Goal: Information Seeking & Learning: Learn about a topic

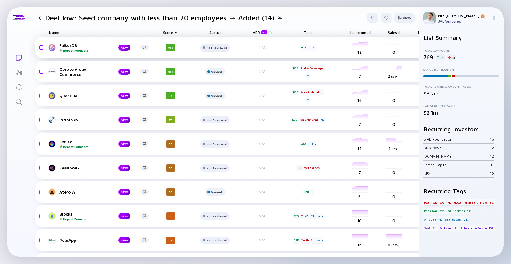
click at [210, 47] on div "Not Reviewed" at bounding box center [217, 48] width 20 height 4
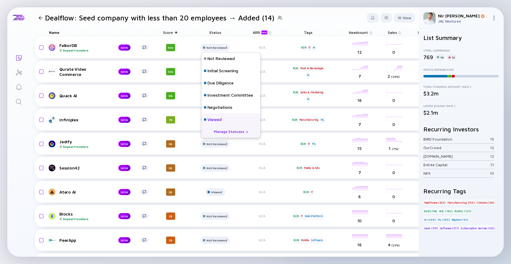
click at [223, 119] on div "Viewed" at bounding box center [230, 119] width 59 height 12
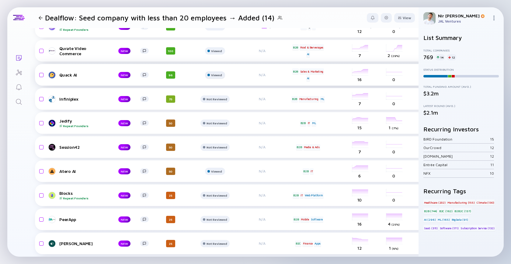
scroll to position [21, 1]
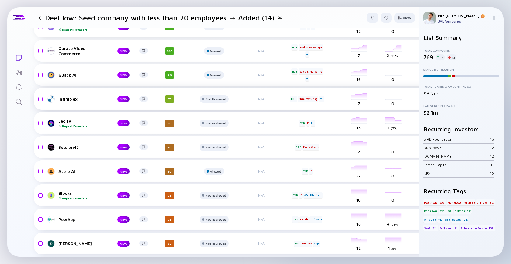
click at [71, 102] on link "Infiniplex NEW" at bounding box center [100, 98] width 105 height 7
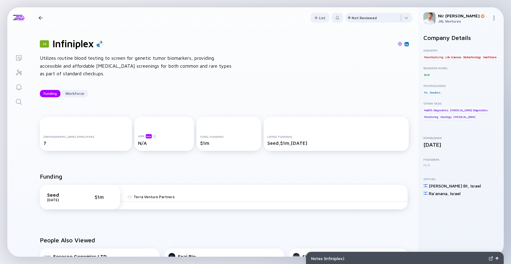
scroll to position [7, 0]
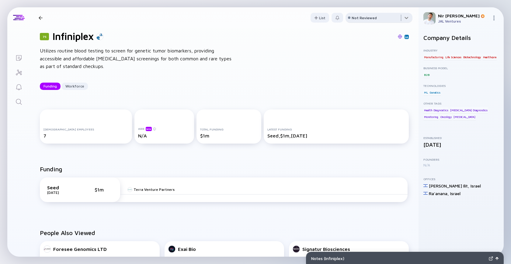
click at [366, 13] on div at bounding box center [379, 19] width 67 height 12
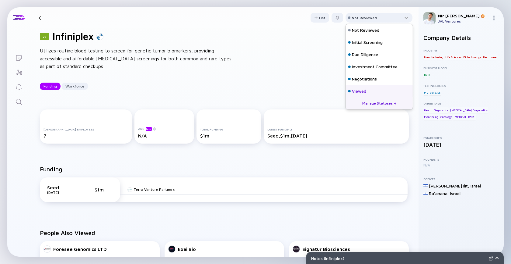
click at [354, 90] on div "Viewed" at bounding box center [359, 91] width 14 height 6
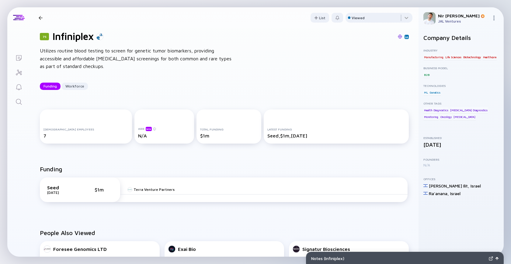
click at [44, 19] on div at bounding box center [40, 18] width 9 height 4
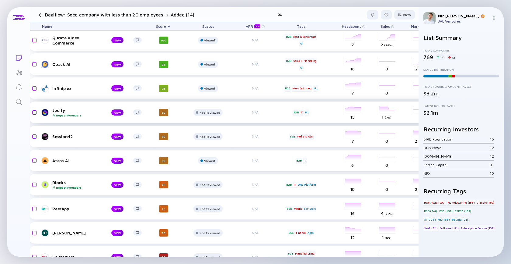
scroll to position [31, 0]
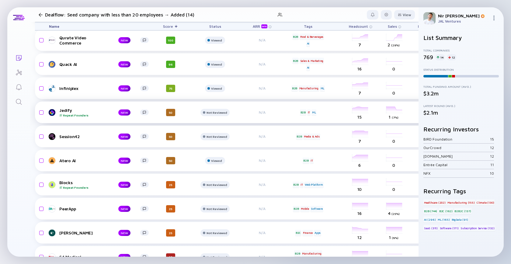
click at [62, 108] on div "Jedify Repeat Founders" at bounding box center [83, 111] width 49 height 9
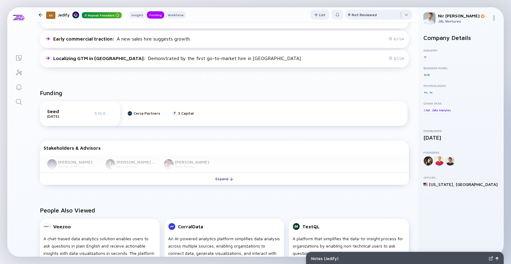
scroll to position [204, 0]
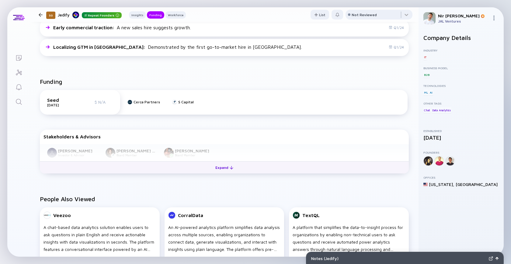
click at [261, 171] on button "Expand" at bounding box center [224, 167] width 369 height 12
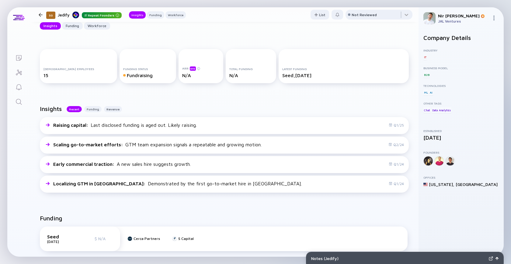
scroll to position [56, 0]
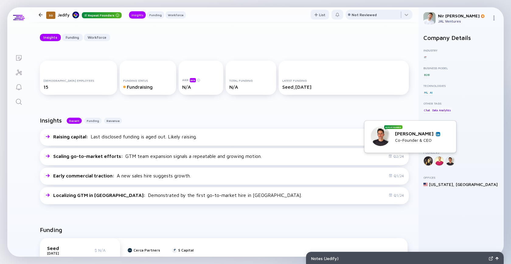
click at [437, 133] on img at bounding box center [438, 133] width 3 height 3
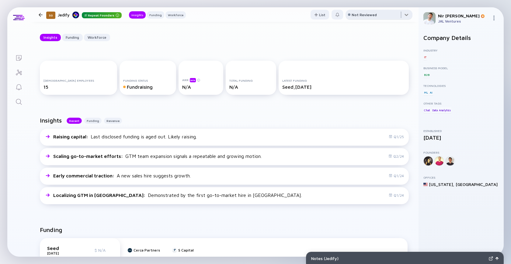
click at [355, 11] on div at bounding box center [379, 16] width 67 height 12
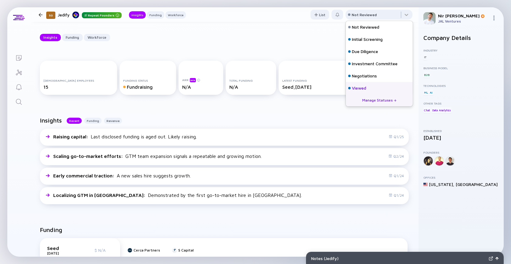
click at [356, 89] on div "Viewed" at bounding box center [359, 88] width 14 height 6
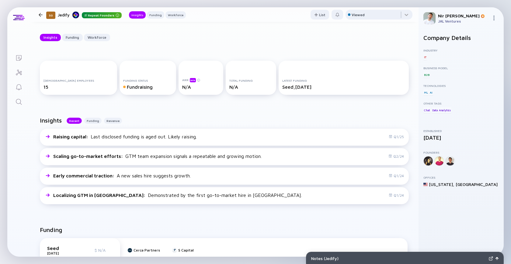
click at [40, 16] on div at bounding box center [41, 15] width 4 height 4
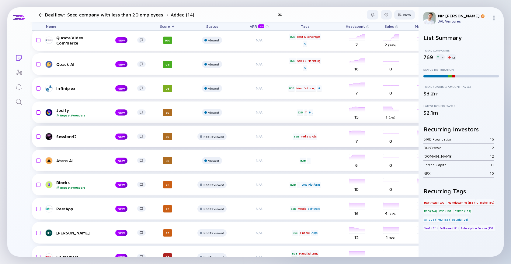
scroll to position [31, 0]
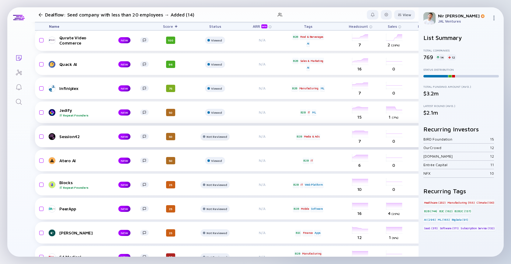
click at [221, 141] on div at bounding box center [215, 139] width 29 height 12
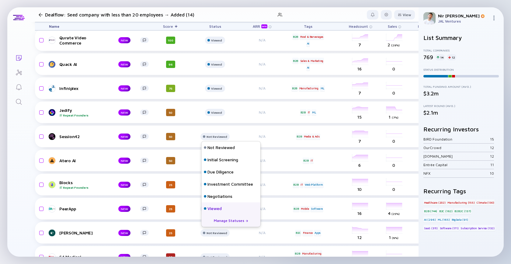
click at [211, 208] on div "Viewed" at bounding box center [215, 208] width 14 height 6
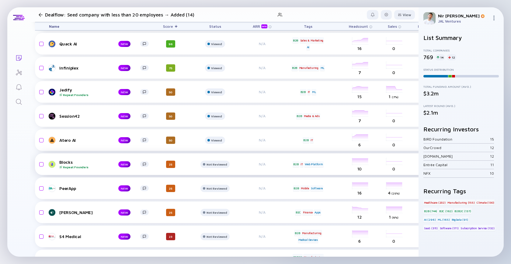
scroll to position [52, 0]
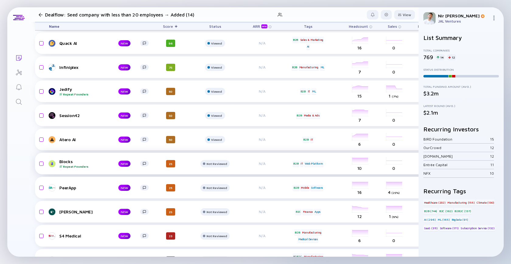
click at [63, 161] on div "Blocks Repeat Founders" at bounding box center [83, 163] width 49 height 9
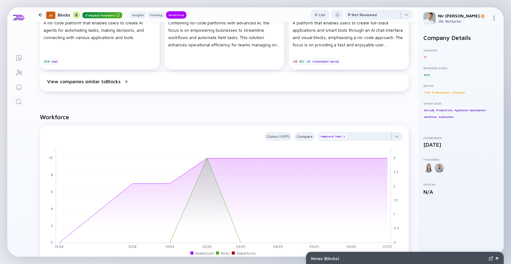
scroll to position [397, 0]
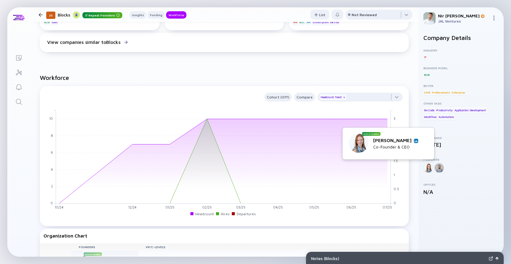
click at [415, 142] on img at bounding box center [416, 140] width 3 height 3
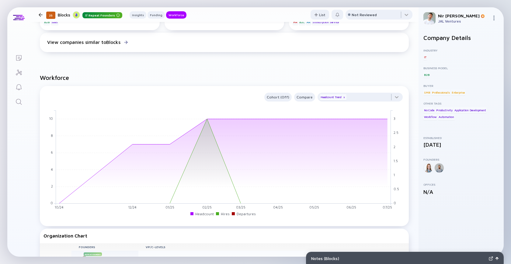
click at [41, 14] on div at bounding box center [41, 15] width 4 height 4
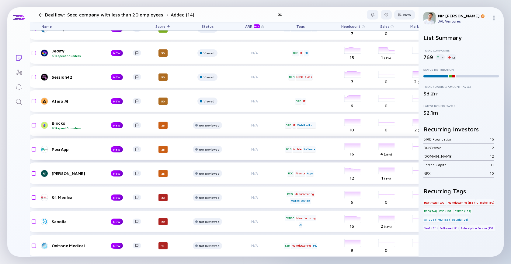
scroll to position [92, 8]
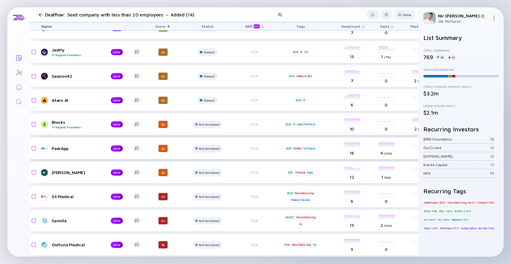
click at [207, 148] on div "Not Reviewed" at bounding box center [209, 148] width 20 height 4
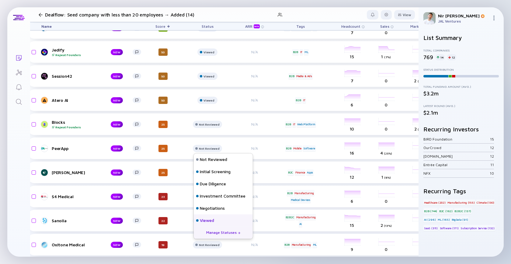
click at [221, 221] on div "Viewed" at bounding box center [223, 220] width 59 height 12
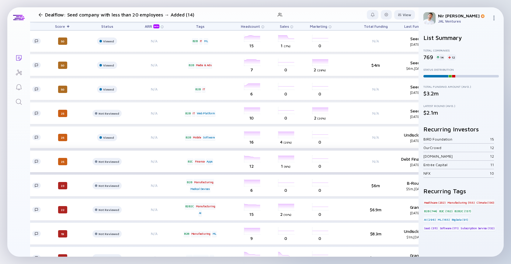
scroll to position [103, 0]
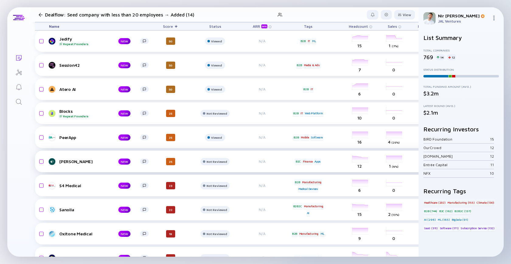
click at [61, 165] on div "[PERSON_NAME] NEW 25 Not Reviewed N/A B2C Finance Apps headcount-[PERSON_NAME] …" at bounding box center [335, 161] width 600 height 22
click at [61, 161] on div "[PERSON_NAME]" at bounding box center [83, 161] width 49 height 5
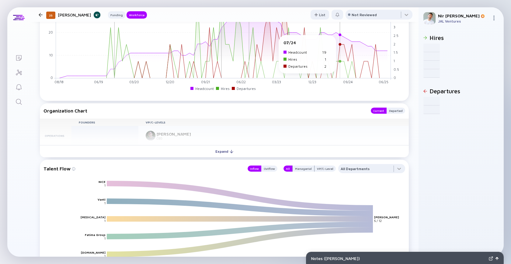
scroll to position [561, 0]
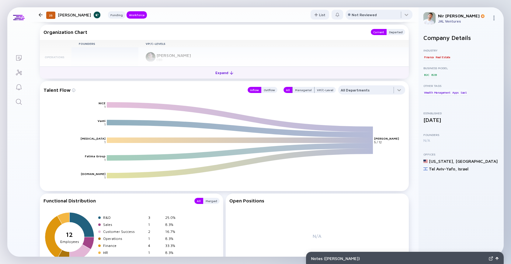
click at [201, 77] on button "Expand" at bounding box center [224, 72] width 369 height 12
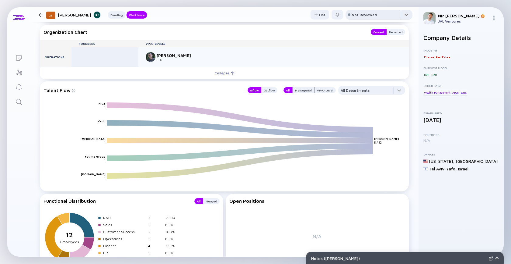
click at [378, 15] on div at bounding box center [379, 16] width 67 height 12
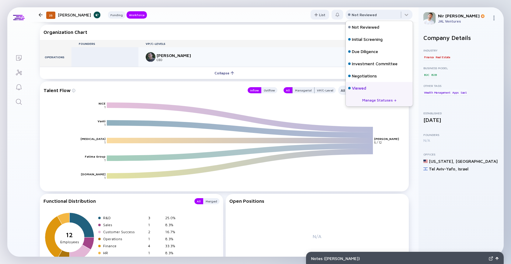
click at [378, 89] on div "Viewed" at bounding box center [379, 88] width 67 height 12
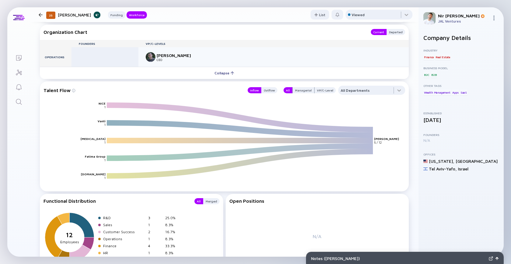
click at [42, 17] on div "25 [PERSON_NAME] Funding Workforce" at bounding box center [91, 15] width 111 height 8
click at [40, 15] on div at bounding box center [41, 15] width 4 height 4
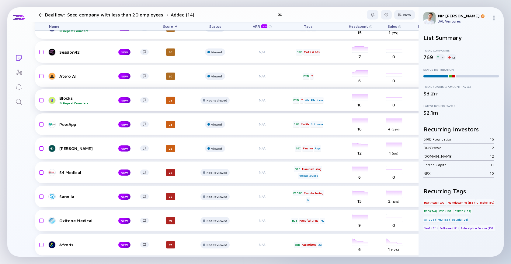
scroll to position [116, 0]
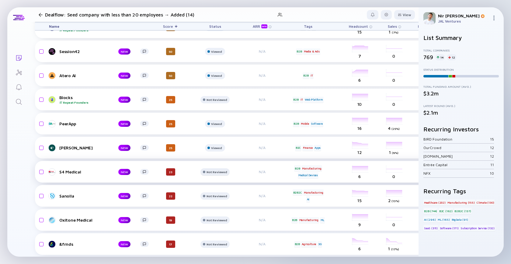
click at [219, 177] on div at bounding box center [215, 174] width 29 height 12
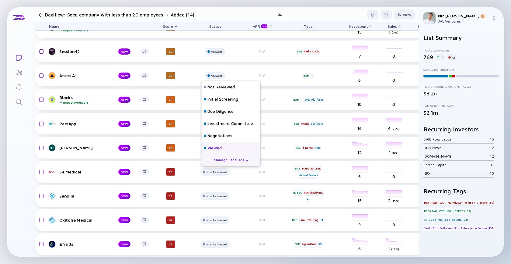
click at [212, 145] on div "Viewed" at bounding box center [215, 148] width 14 height 6
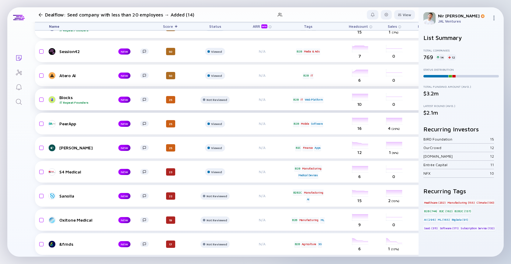
click at [207, 100] on div "Not Reviewed" at bounding box center [215, 100] width 24 height 4
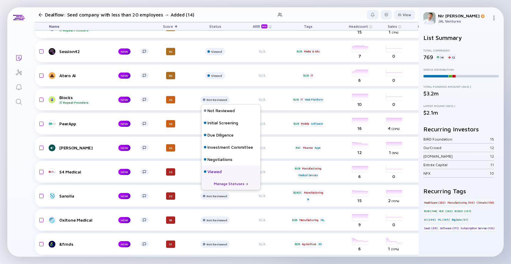
click at [215, 174] on div "Viewed" at bounding box center [215, 171] width 14 height 6
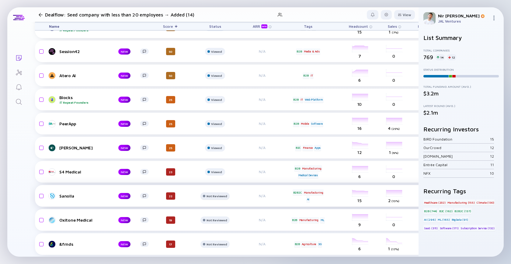
click at [215, 193] on div at bounding box center [215, 198] width 29 height 12
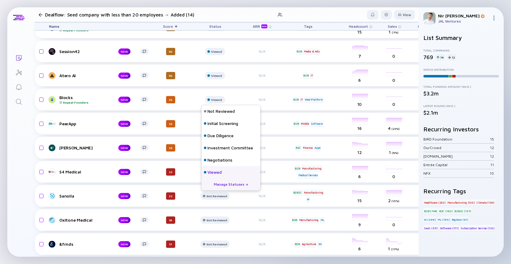
click at [211, 170] on div "Viewed" at bounding box center [215, 172] width 14 height 6
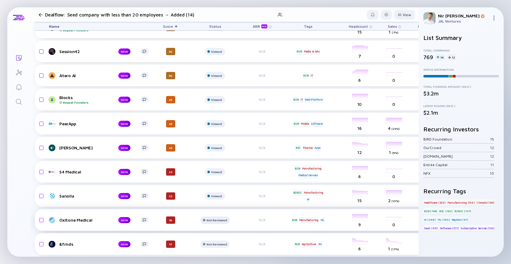
click at [209, 222] on div at bounding box center [215, 222] width 29 height 12
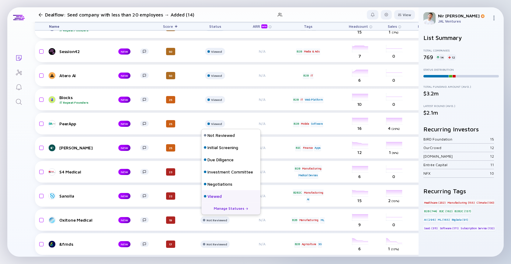
click at [220, 196] on div "Viewed" at bounding box center [215, 196] width 14 height 6
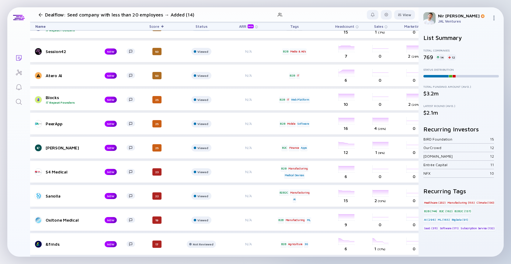
scroll to position [116, 12]
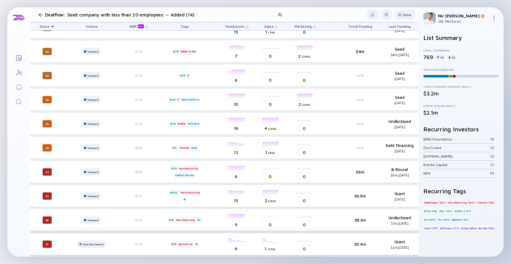
scroll to position [116, 0]
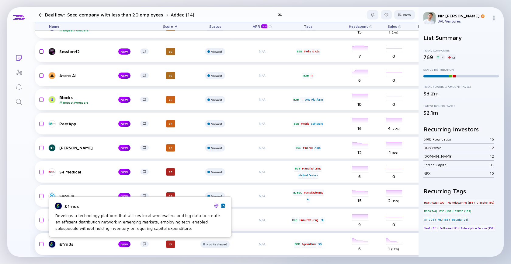
click at [58, 242] on link "&frnds NEW" at bounding box center [101, 243] width 105 height 7
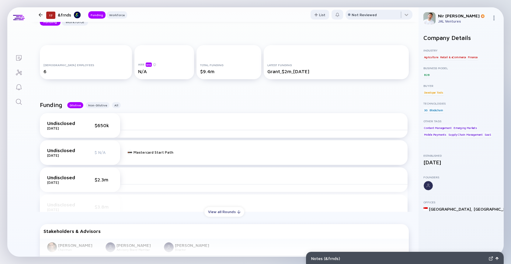
scroll to position [123, 0]
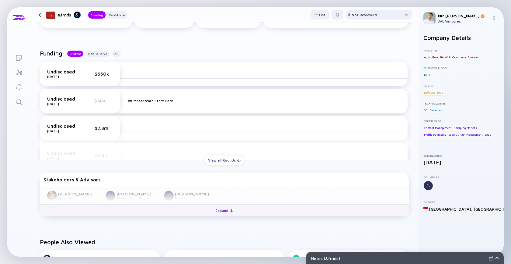
click at [200, 212] on button "Expand" at bounding box center [224, 210] width 369 height 12
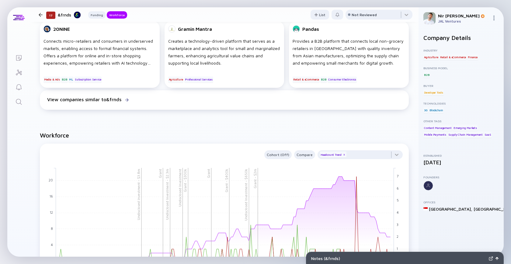
scroll to position [416, 0]
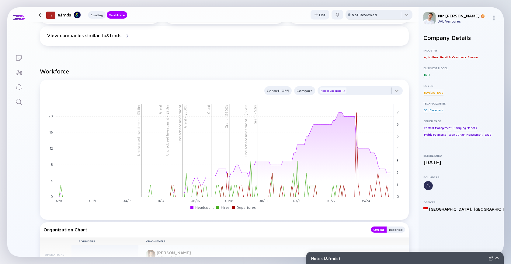
click at [357, 15] on div "Not Reviewed" at bounding box center [364, 14] width 25 height 5
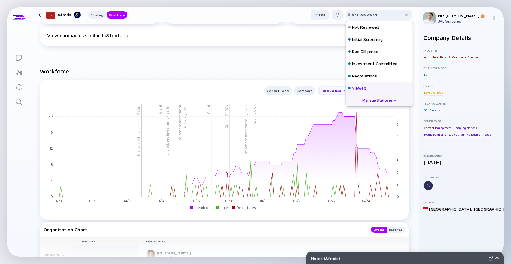
click at [358, 88] on div "Viewed" at bounding box center [359, 88] width 14 height 6
